Goal: Obtain resource: Download file/media

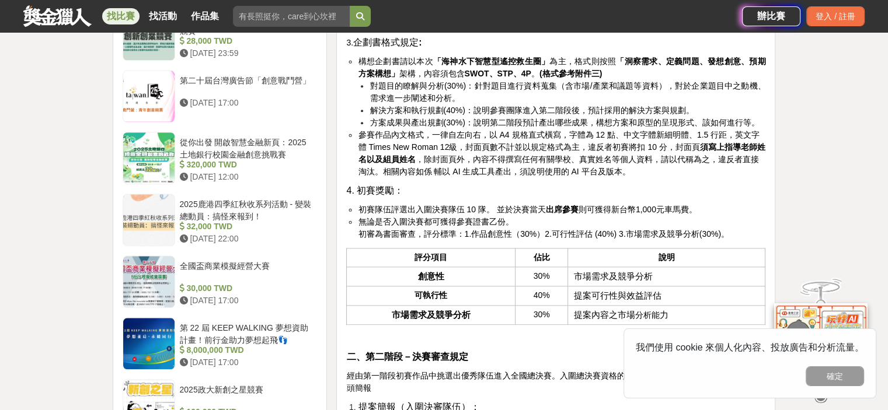
scroll to position [1226, 0]
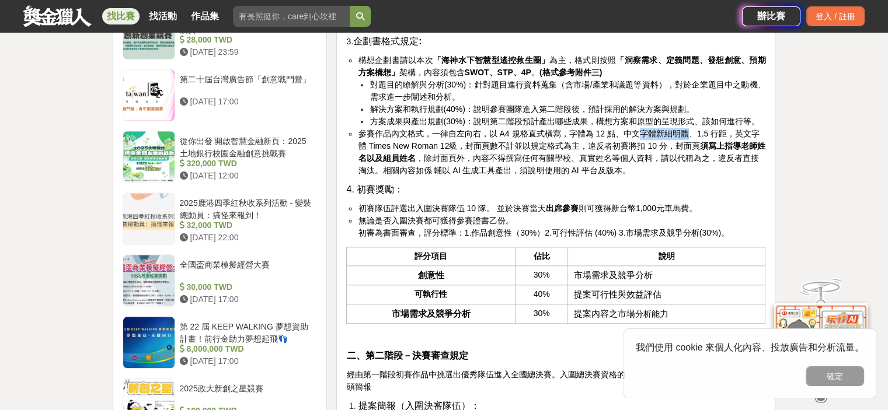
drag, startPoint x: 633, startPoint y: 172, endPoint x: 685, endPoint y: 169, distance: 51.4
click at [685, 169] on span "參賽作品內文格式，一律自左向右，以 A4 規格直式橫寫，字體為 12 點、中文字體新細明體、1.5 行距，英文字體 Times New Roman 12級，封…" at bounding box center [561, 152] width 407 height 46
click at [693, 177] on li "參賽作品內文格式，一律自左向右，以 A4 規格直式橫寫，字體為 12 點、中文字體新細明體、1.5 行距，英文字體 Times New Roman 12級，封…" at bounding box center [561, 152] width 407 height 49
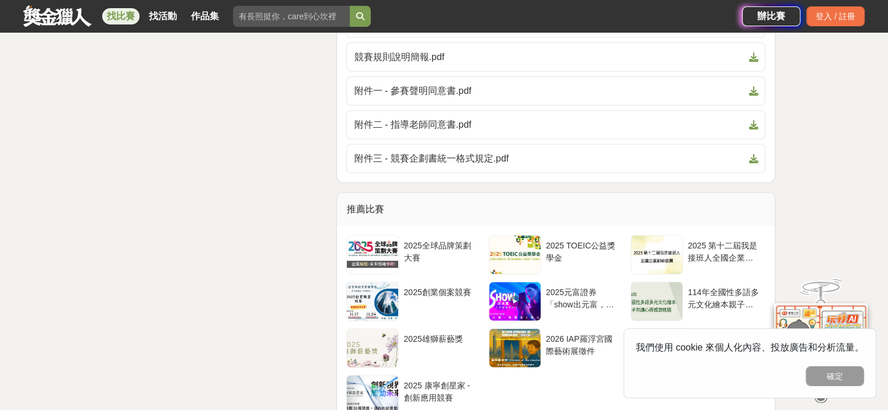
scroll to position [3035, 0]
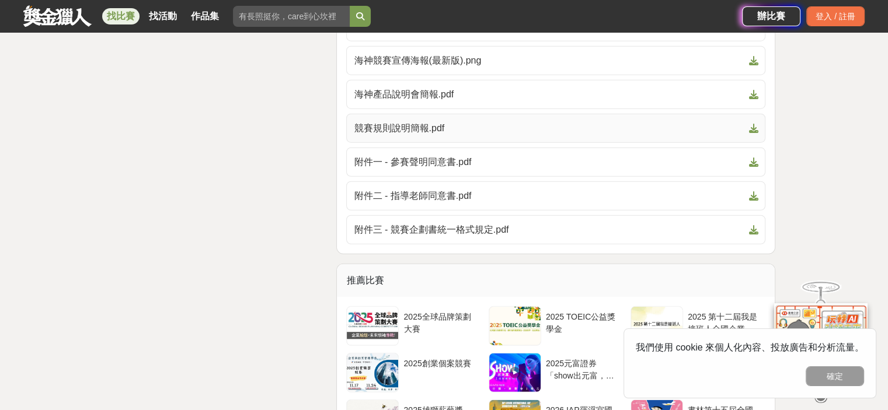
click at [430, 135] on span "競賽規則說明簡報.pdf" at bounding box center [549, 128] width 390 height 14
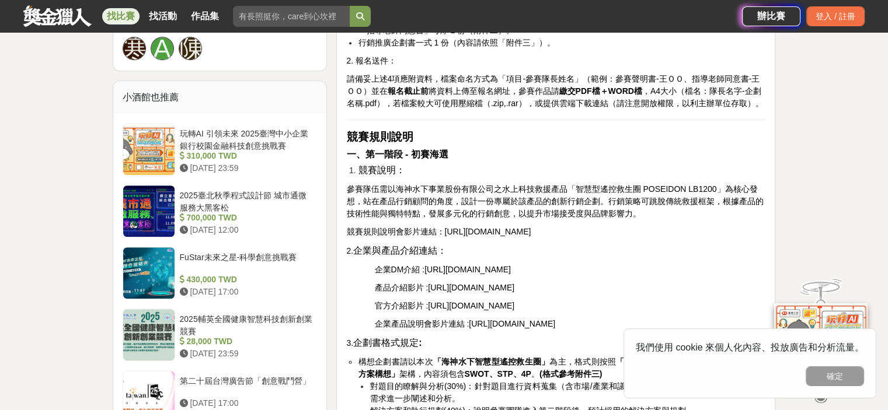
scroll to position [1109, 0]
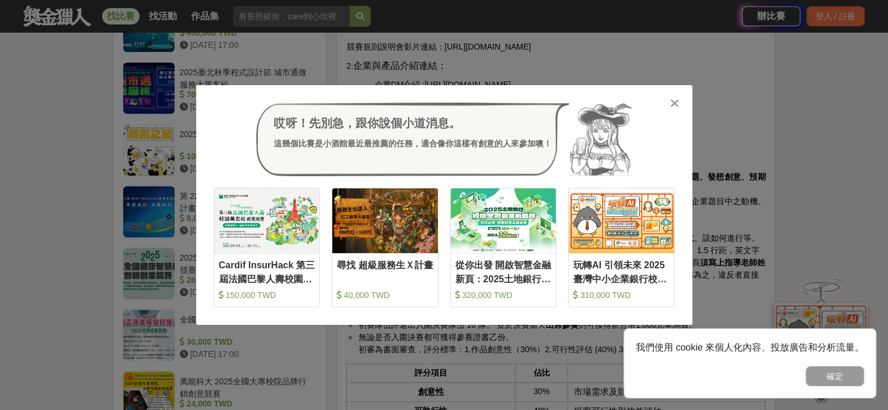
click at [672, 102] on icon at bounding box center [674, 103] width 9 height 12
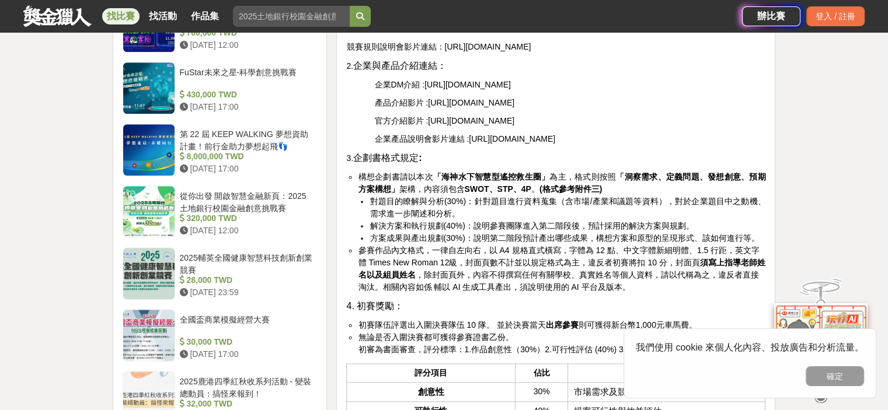
scroll to position [1468, 0]
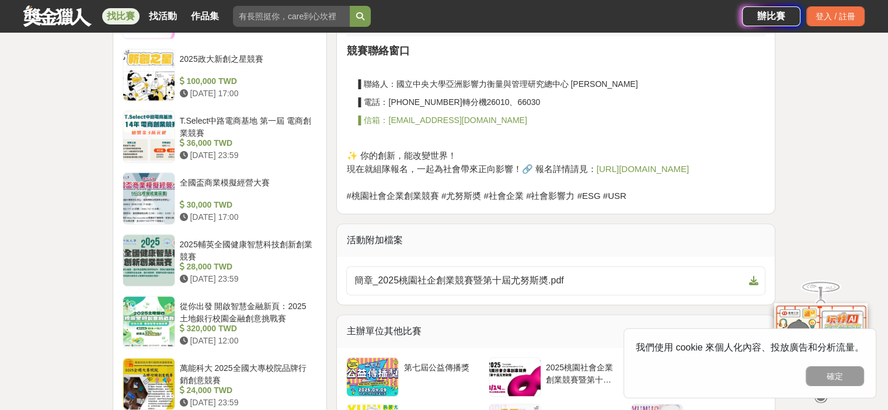
scroll to position [1809, 0]
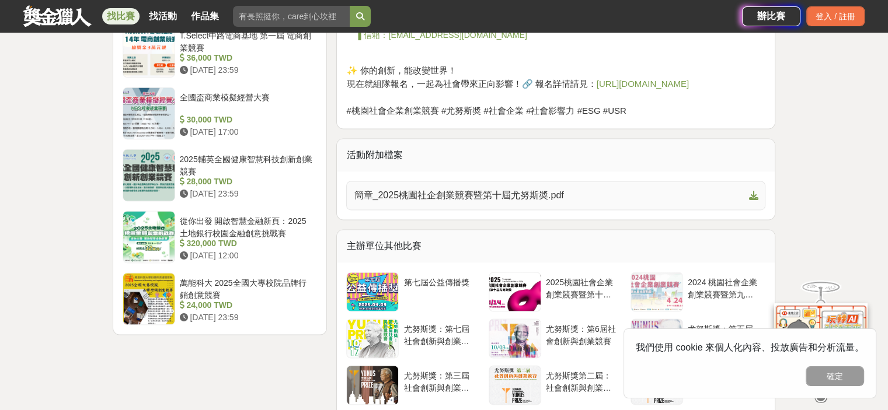
click at [549, 199] on span "簡章_2025桃園社企創業競賽暨第十屆尤努斯奬.pdf" at bounding box center [549, 196] width 390 height 14
